Goal: Task Accomplishment & Management: Complete application form

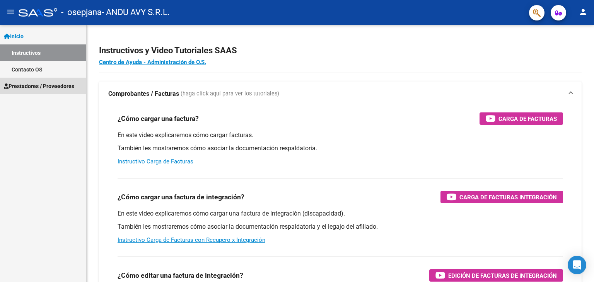
click at [21, 87] on span "Prestadores / Proveedores" at bounding box center [39, 86] width 70 height 9
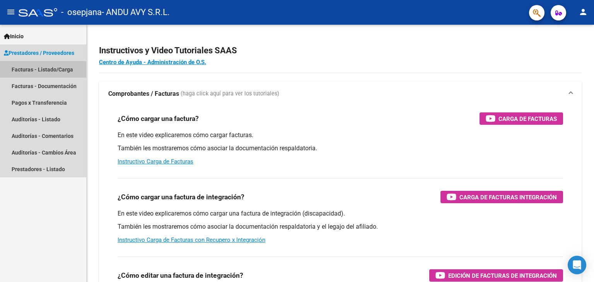
click at [29, 69] on link "Facturas - Listado/Carga" at bounding box center [43, 69] width 86 height 17
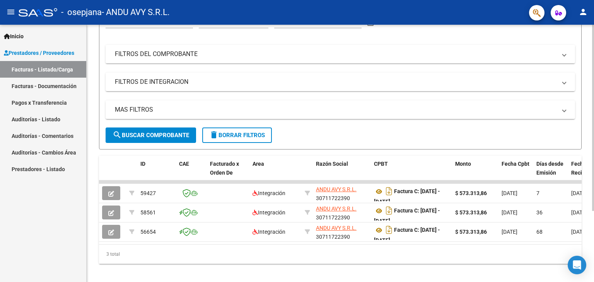
scroll to position [98, 0]
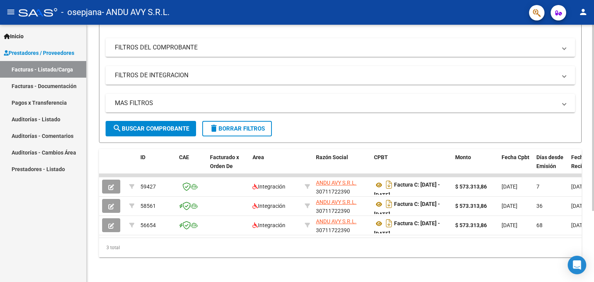
click at [594, 167] on div at bounding box center [593, 189] width 2 height 186
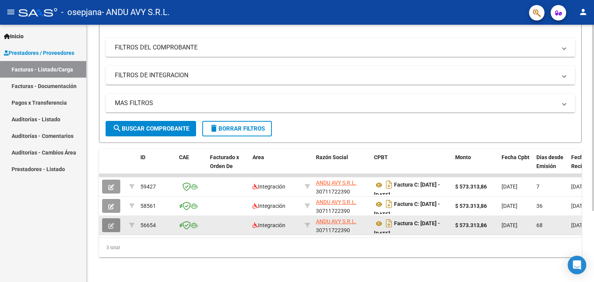
click at [111, 223] on icon "button" at bounding box center [111, 226] width 6 height 6
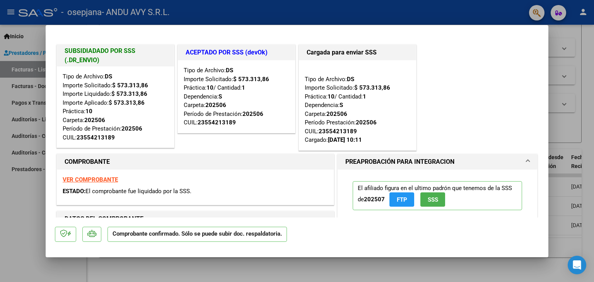
click at [29, 206] on div at bounding box center [297, 141] width 594 height 282
type input "$ 0,00"
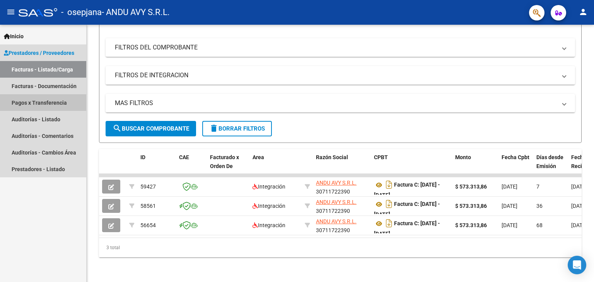
click at [43, 104] on link "Pagos x Transferencia" at bounding box center [43, 102] width 86 height 17
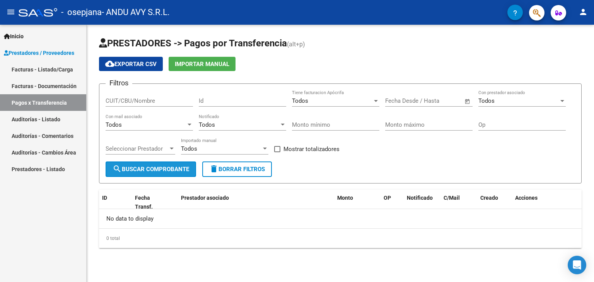
click at [167, 167] on span "search Buscar Comprobante" at bounding box center [151, 169] width 77 height 7
click at [49, 172] on link "Prestadores - Listado" at bounding box center [43, 169] width 86 height 17
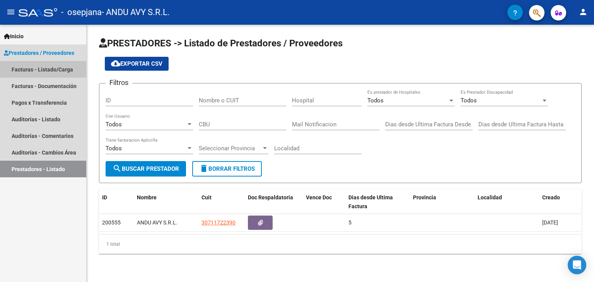
click at [62, 70] on link "Facturas - Listado/Carga" at bounding box center [43, 69] width 86 height 17
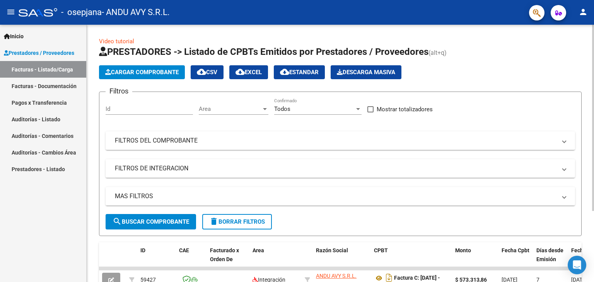
scroll to position [98, 0]
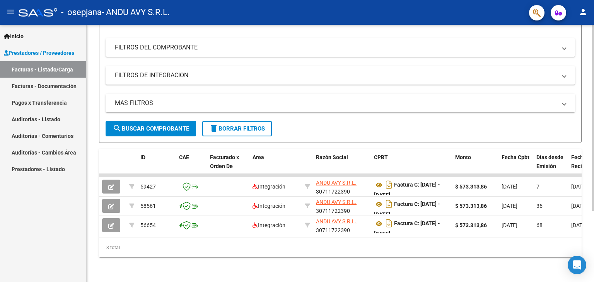
click at [592, 256] on div at bounding box center [593, 154] width 2 height 258
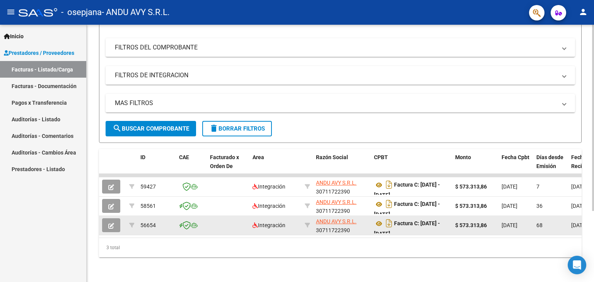
click at [535, 218] on datatable-body-cell "68" at bounding box center [550, 225] width 35 height 19
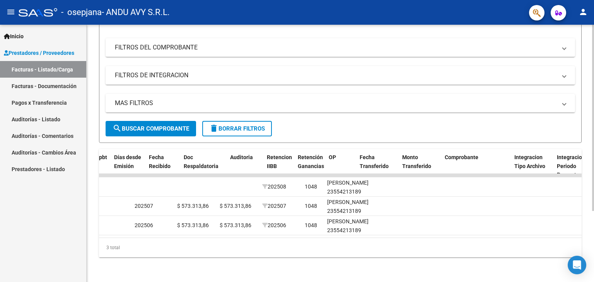
scroll to position [0, 422]
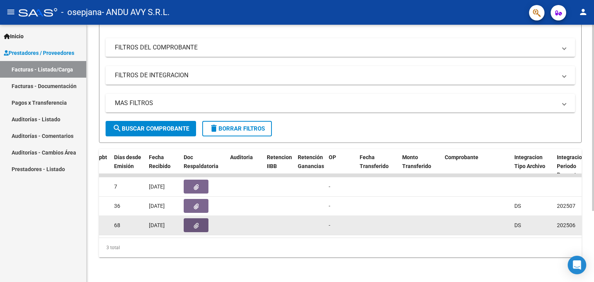
click at [195, 224] on button "button" at bounding box center [196, 226] width 25 height 14
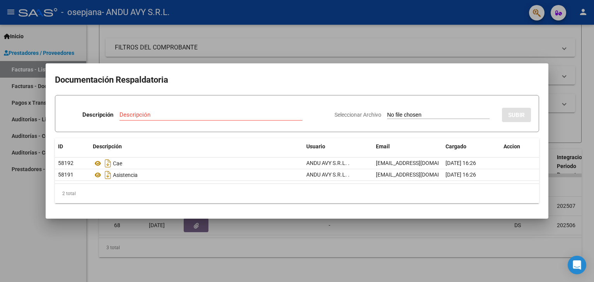
click at [530, 48] on div at bounding box center [297, 141] width 594 height 282
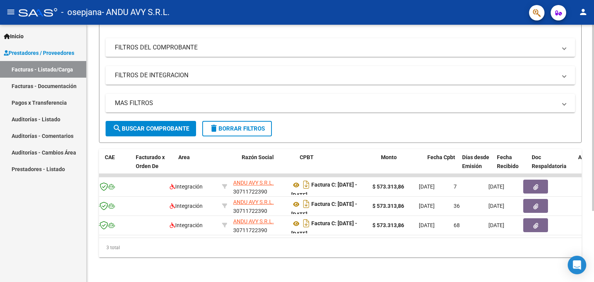
scroll to position [0, 68]
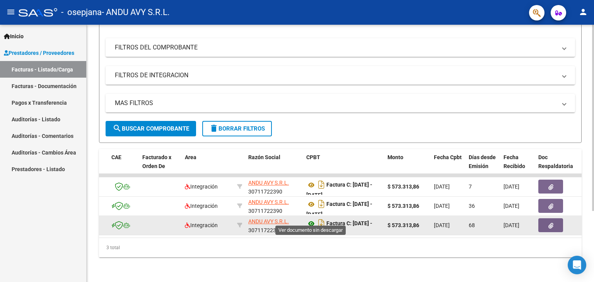
click at [311, 219] on icon at bounding box center [311, 223] width 10 height 9
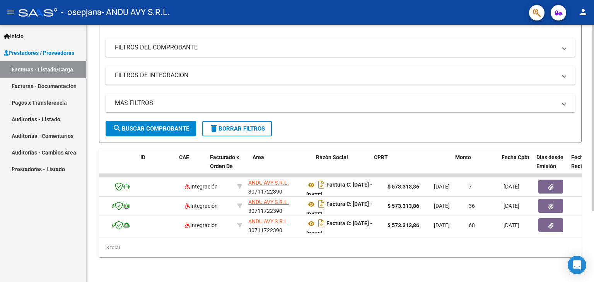
scroll to position [0, 0]
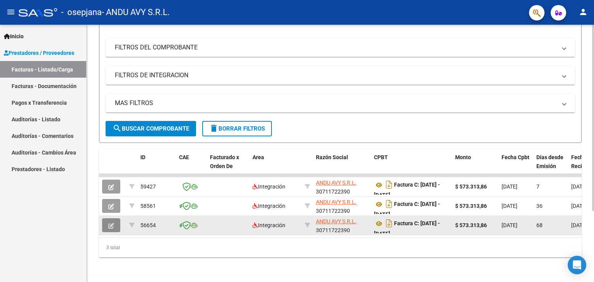
click at [112, 223] on icon "button" at bounding box center [111, 226] width 6 height 6
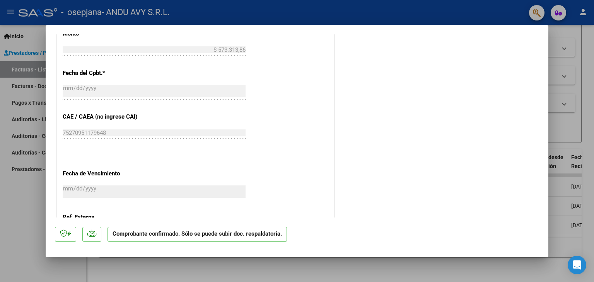
scroll to position [541, 0]
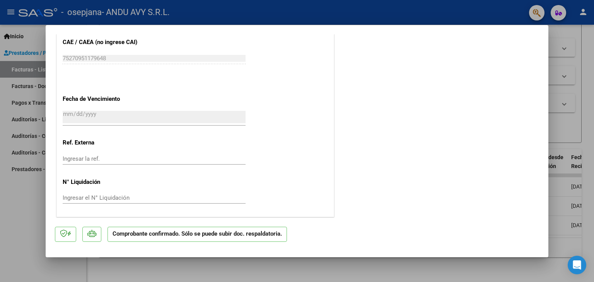
click at [546, 34] on mat-dialog-content "SUBSIDIADADO POR SSS (.DR_ENVIO) Tipo de Archivo: DS Importe Solicitado: $ 573.…" at bounding box center [297, 126] width 503 height 184
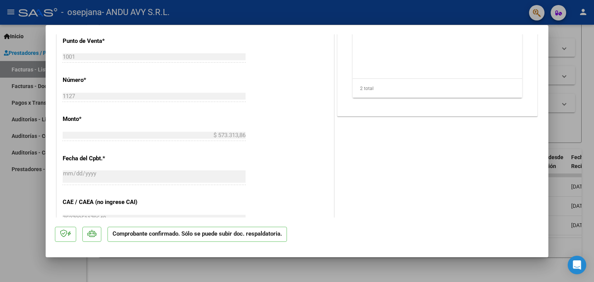
scroll to position [6, 0]
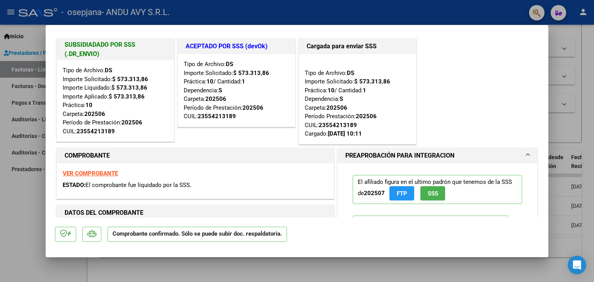
click at [570, 45] on div at bounding box center [297, 141] width 594 height 282
type input "$ 0,00"
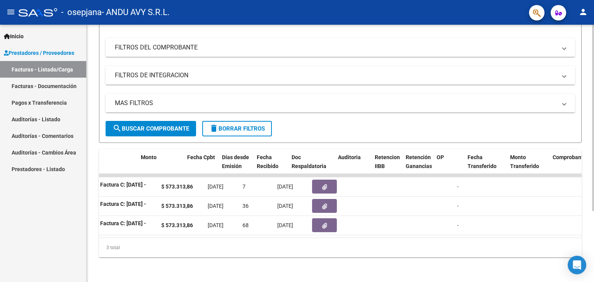
scroll to position [0, 314]
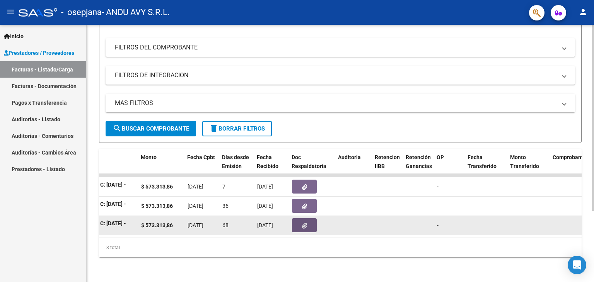
click at [310, 219] on button "button" at bounding box center [304, 226] width 25 height 14
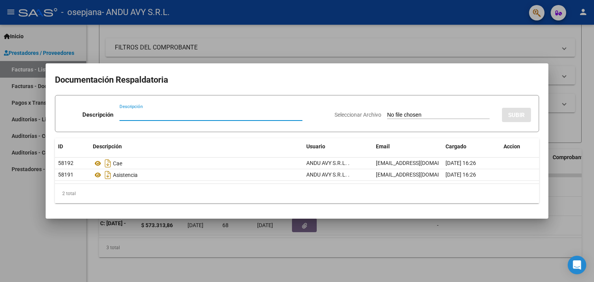
click at [438, 55] on div at bounding box center [297, 141] width 594 height 282
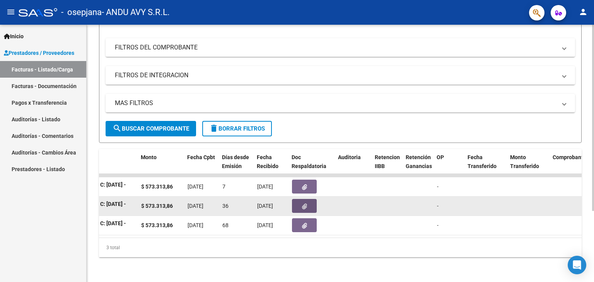
click at [306, 204] on icon "button" at bounding box center [304, 207] width 5 height 6
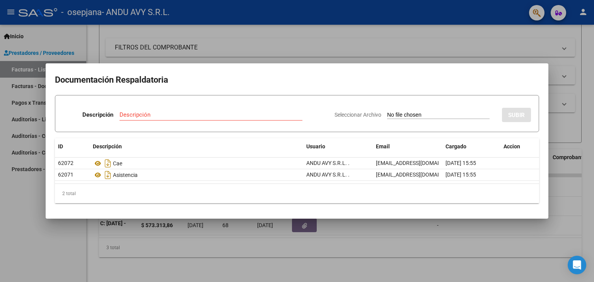
click at [361, 44] on div at bounding box center [297, 141] width 594 height 282
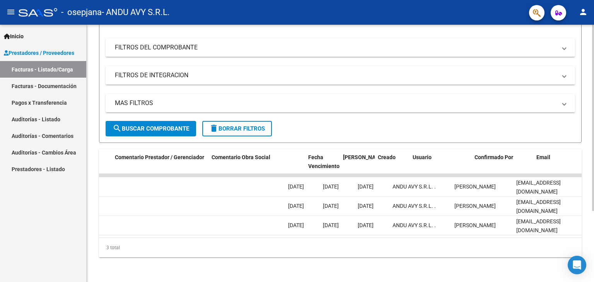
scroll to position [0, 1148]
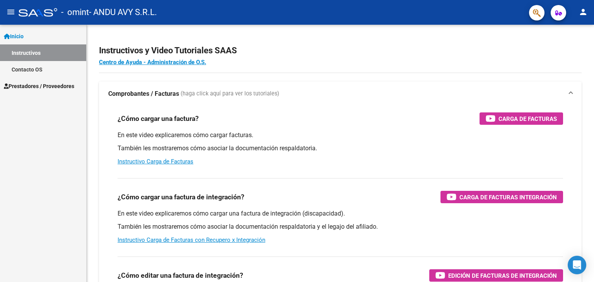
click at [14, 87] on span "Prestadores / Proveedores" at bounding box center [39, 86] width 70 height 9
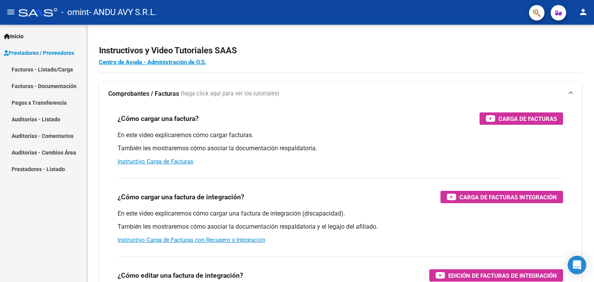
click at [35, 101] on link "Pagos x Transferencia" at bounding box center [43, 102] width 86 height 17
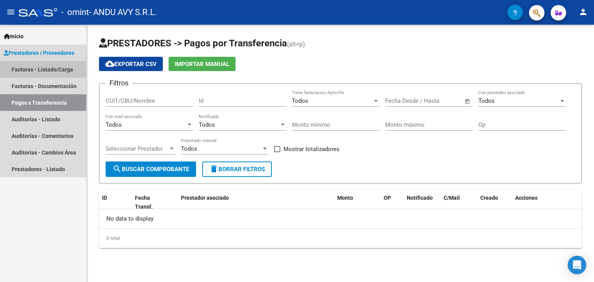
click at [54, 71] on link "Facturas - Listado/Carga" at bounding box center [43, 69] width 86 height 17
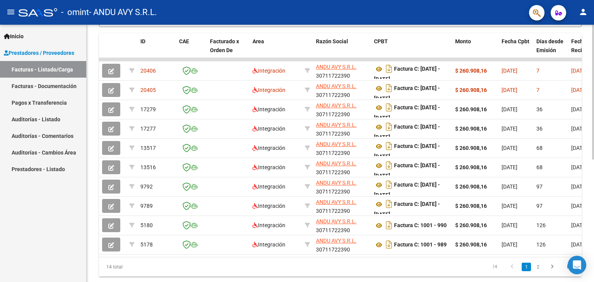
scroll to position [212, 0]
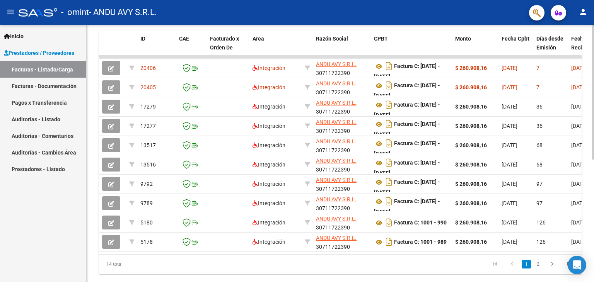
click at [594, 185] on div at bounding box center [593, 205] width 2 height 135
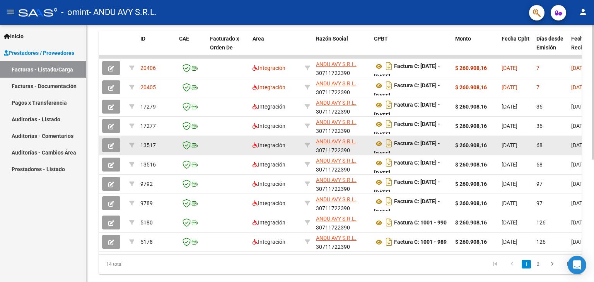
click at [410, 147] on div "Factura C: 1001 - 1115" at bounding box center [411, 145] width 75 height 16
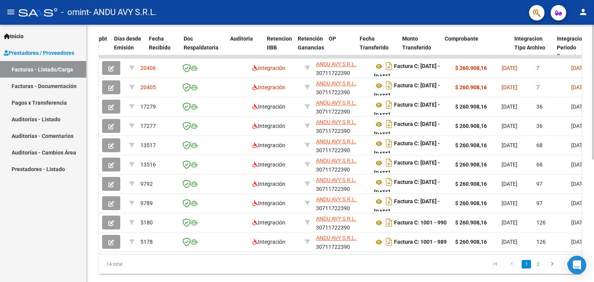
scroll to position [0, 422]
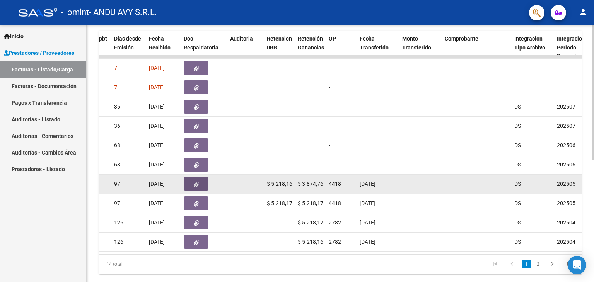
click at [200, 187] on button "button" at bounding box center [196, 184] width 25 height 14
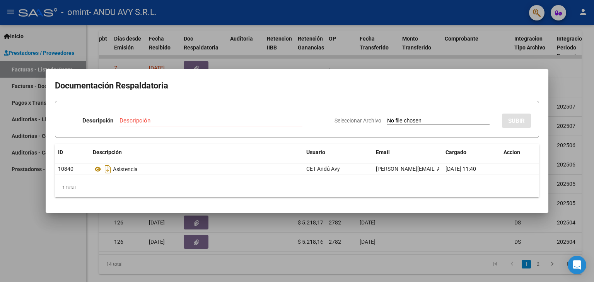
click at [517, 62] on div at bounding box center [297, 141] width 594 height 282
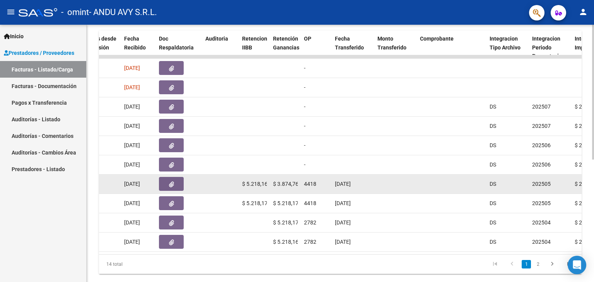
scroll to position [0, 0]
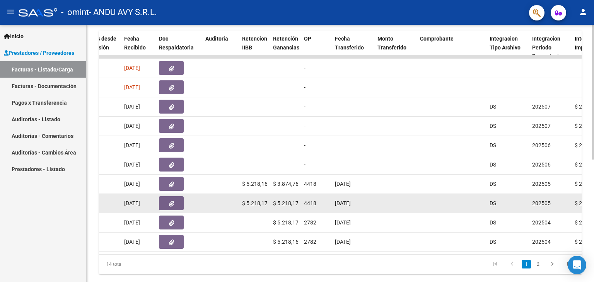
drag, startPoint x: 241, startPoint y: 181, endPoint x: 300, endPoint y: 208, distance: 64.7
copy datatable-scroller "$ 5.218,16 $ 3.874,76 4418 30/07/2025 DS 202505 $ 260.908,16 $ 260.908,16 20250…"
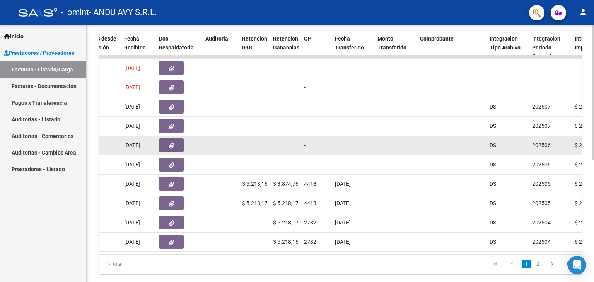
click at [321, 142] on div "-" at bounding box center [316, 145] width 25 height 9
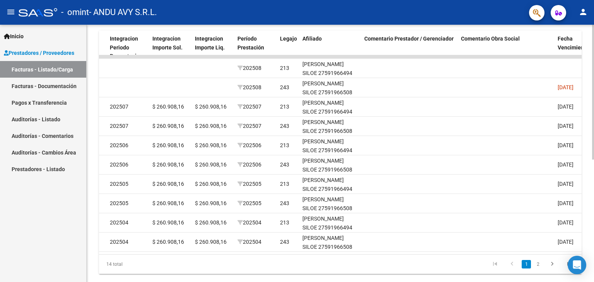
scroll to position [0, 447]
